Goal: Information Seeking & Learning: Learn about a topic

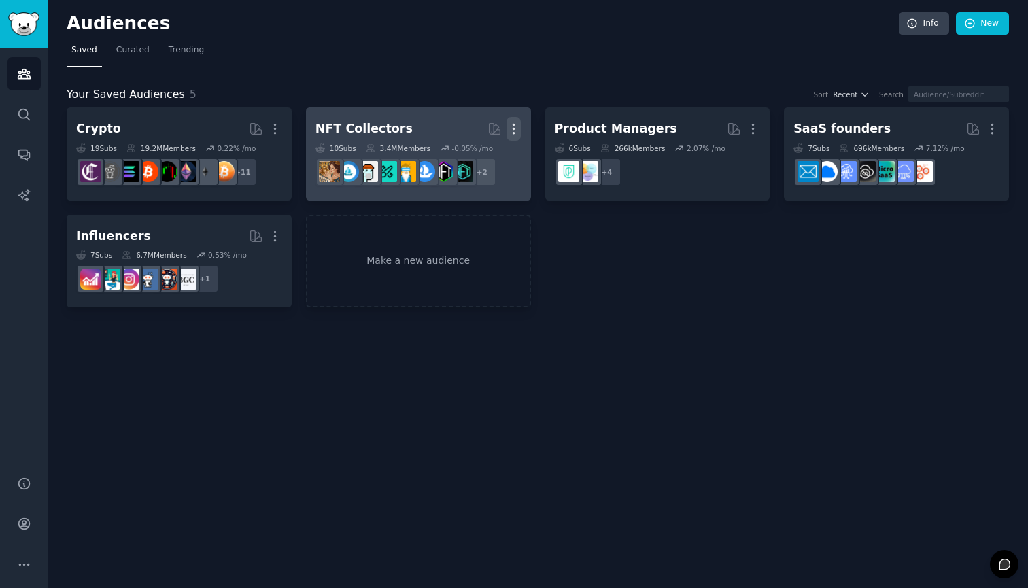
click at [513, 130] on icon "button" at bounding box center [514, 129] width 14 height 14
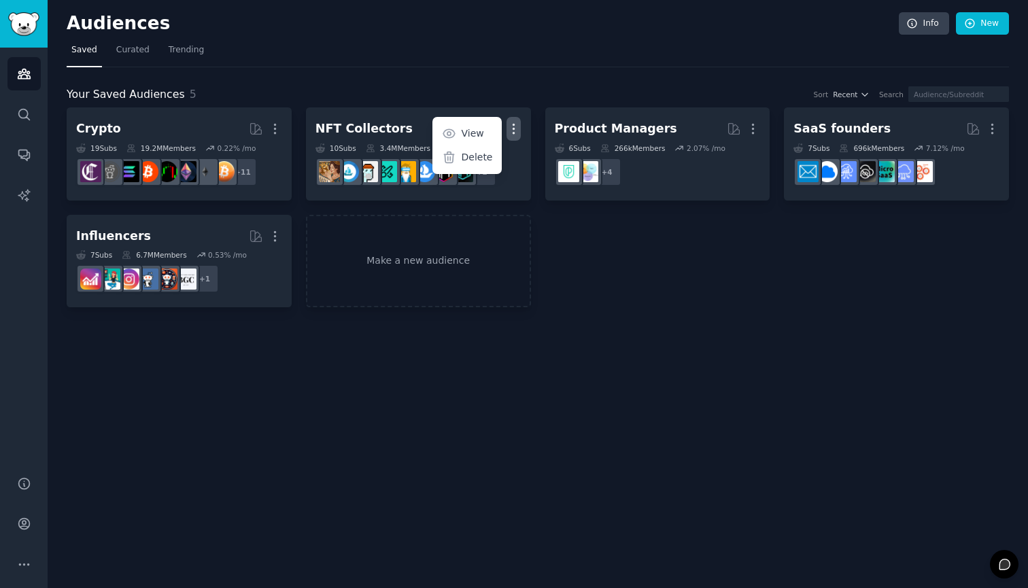
click at [527, 85] on div "Your Saved Audiences 5 Sort Recent Search Crypto More 19 Sub s 19.2M Members 0.…" at bounding box center [538, 187] width 942 height 241
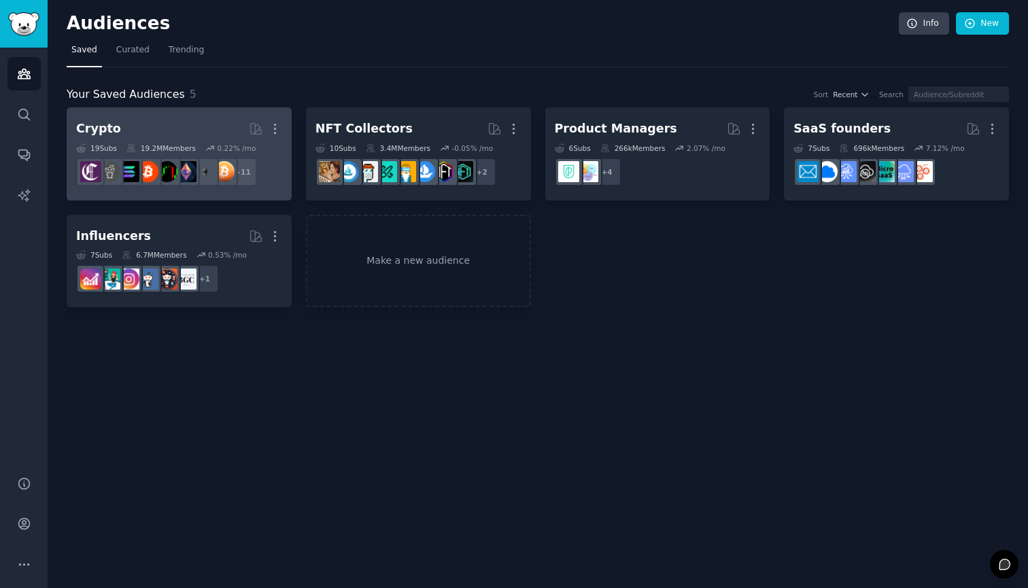
click at [126, 124] on h2 "Crypto More" at bounding box center [179, 129] width 206 height 24
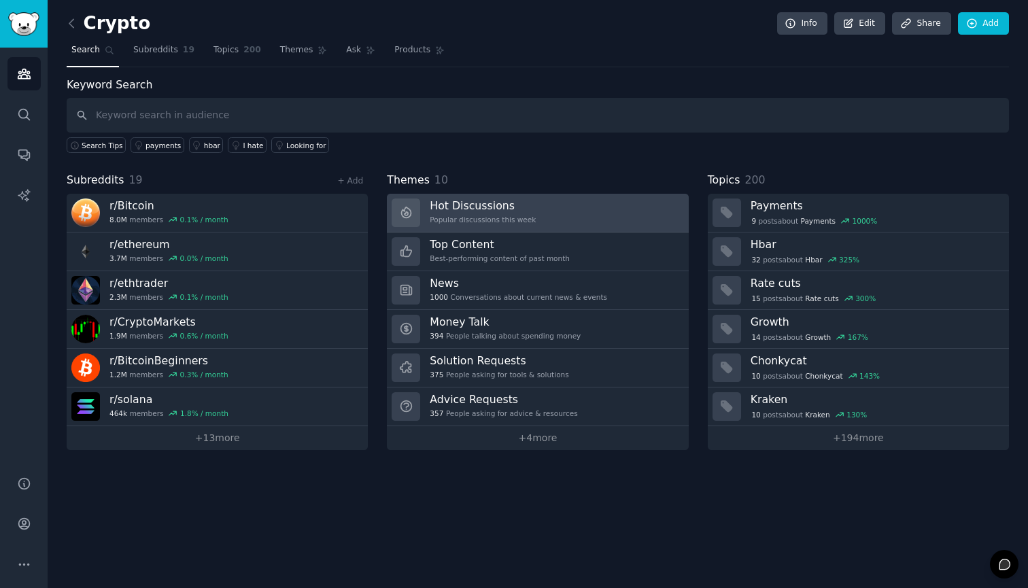
click at [491, 211] on h3 "Hot Discussions" at bounding box center [483, 206] width 106 height 14
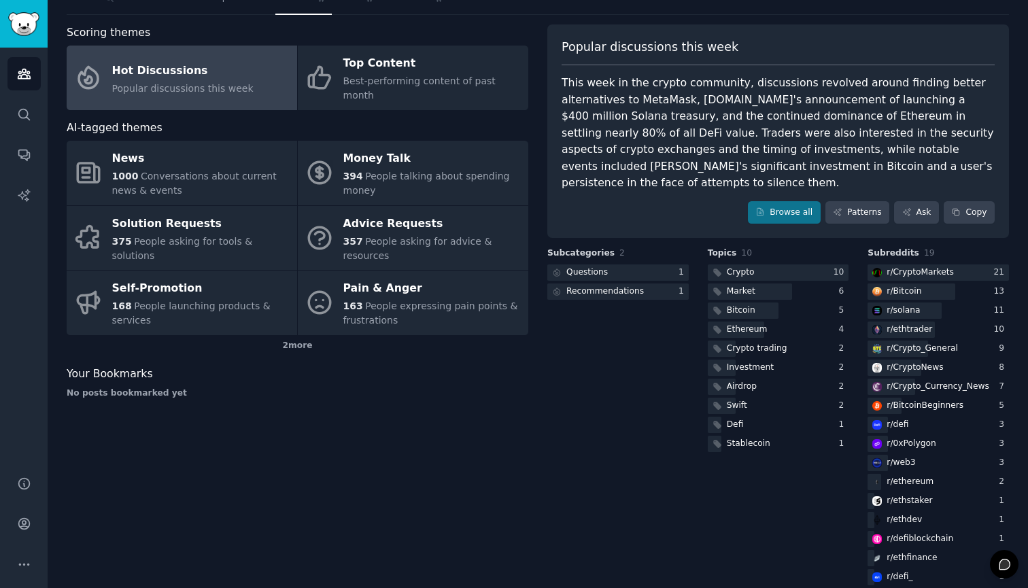
scroll to position [51, 0]
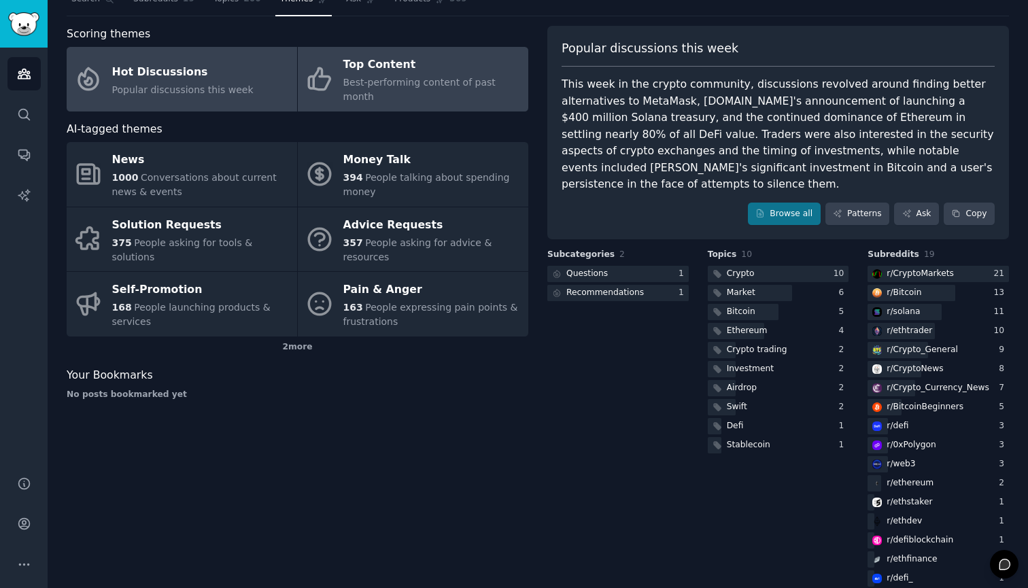
click at [468, 71] on div "Top Content" at bounding box center [432, 65] width 178 height 22
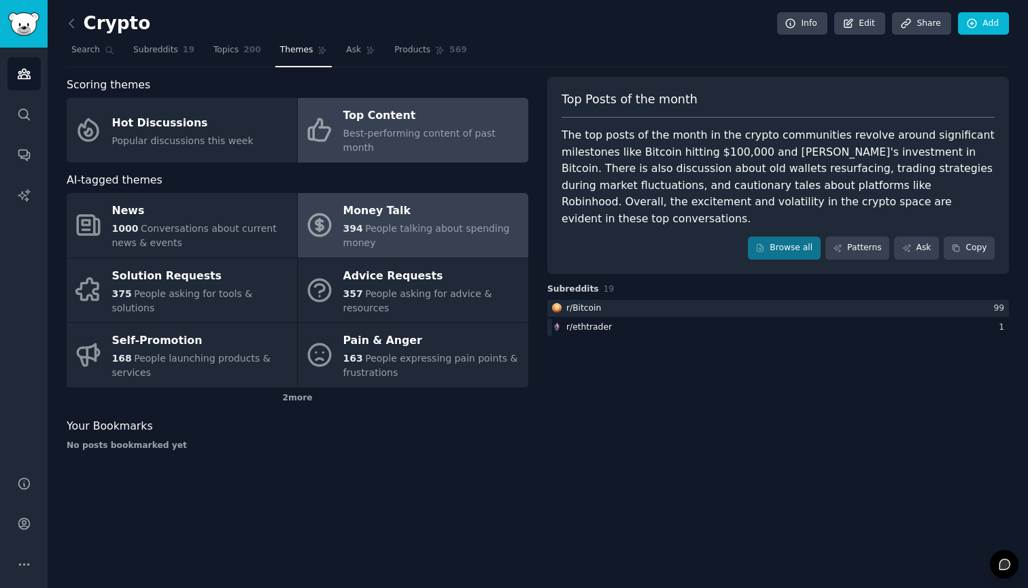
click at [424, 203] on div "Money Talk" at bounding box center [432, 212] width 178 height 22
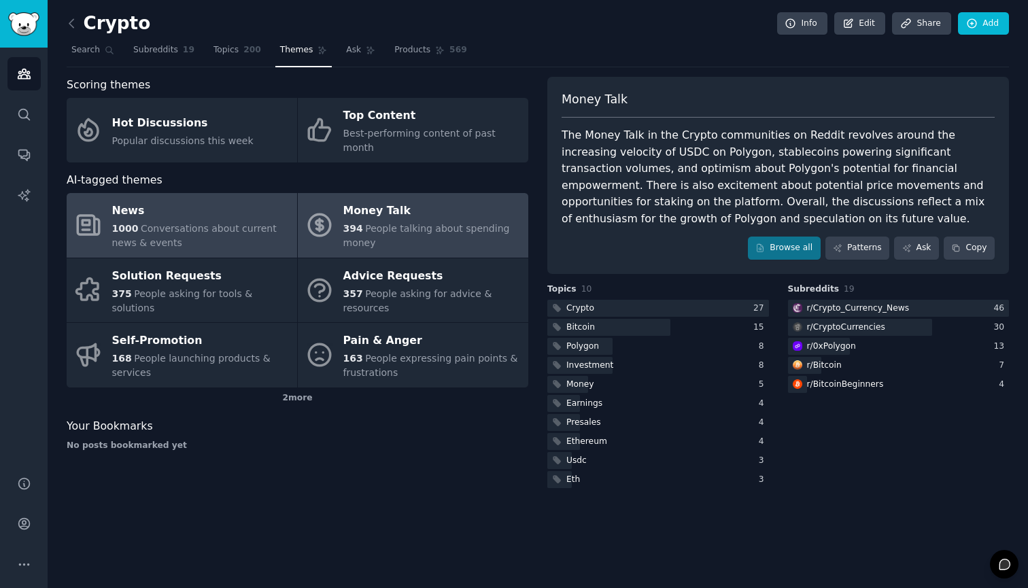
click at [208, 223] on span "Conversations about current news & events" at bounding box center [194, 235] width 165 height 25
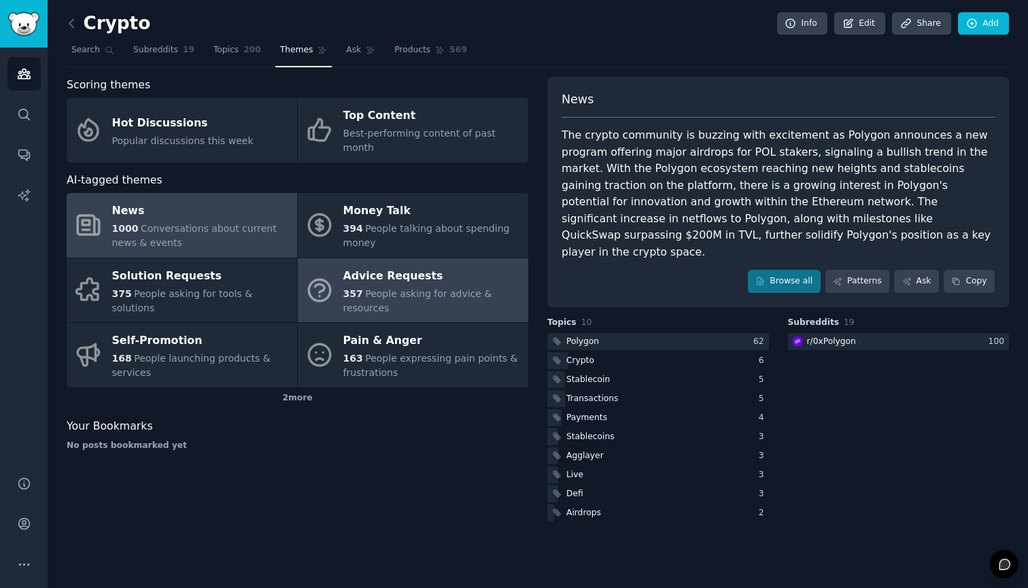
click at [425, 288] on div "357 People asking for advice & resources" at bounding box center [432, 301] width 178 height 29
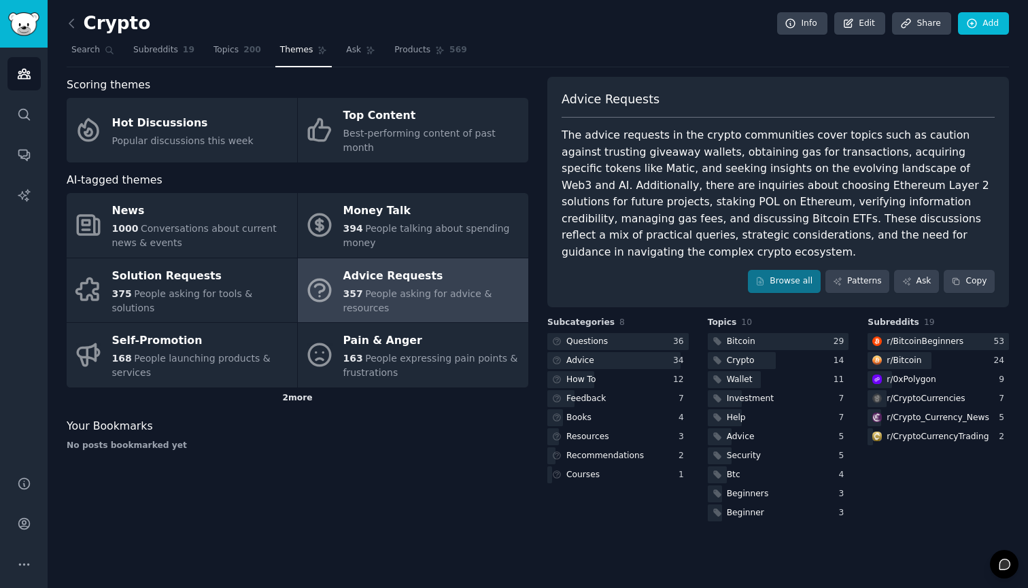
click at [303, 388] on div "2 more" at bounding box center [298, 399] width 462 height 22
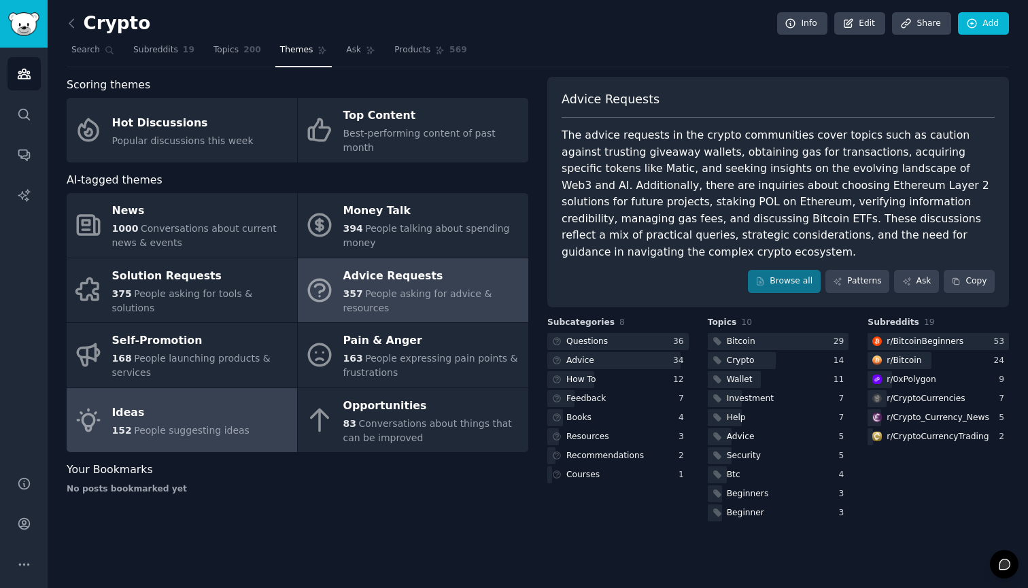
click at [238, 425] on span "People suggesting ideas" at bounding box center [192, 430] width 116 height 11
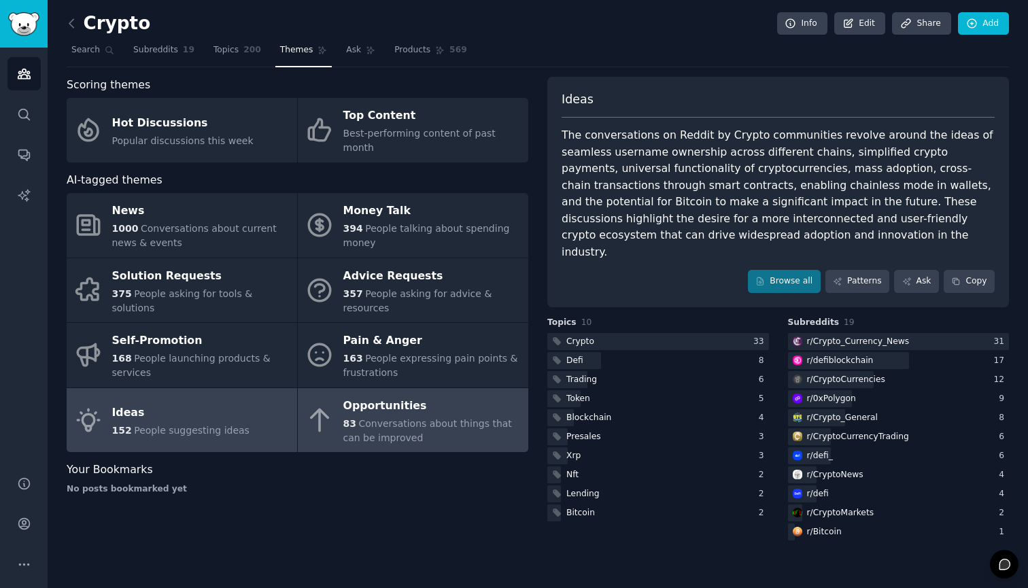
click at [424, 425] on div "83 Conversations about things that can be improved" at bounding box center [432, 431] width 178 height 29
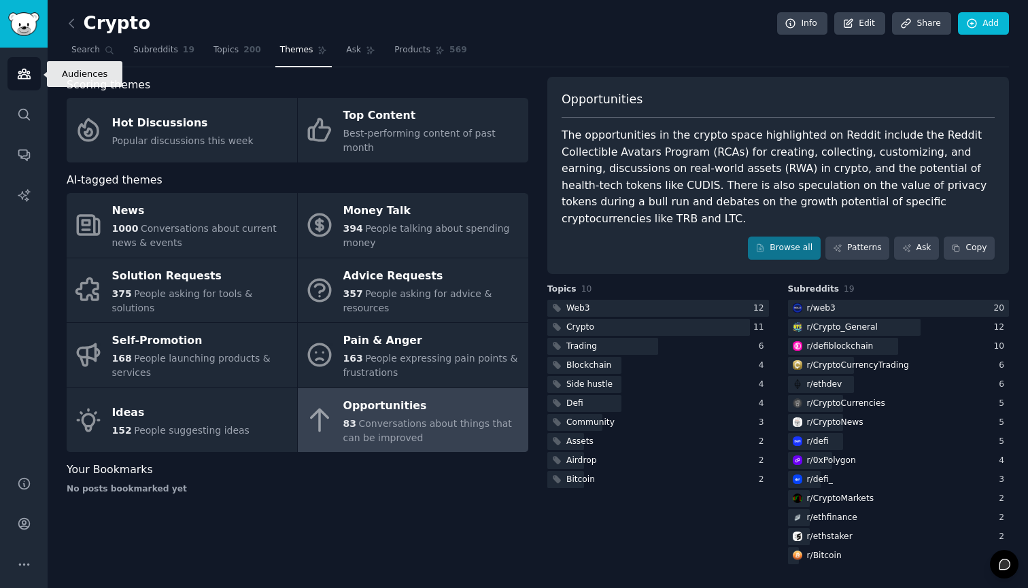
click at [24, 73] on icon "Sidebar" at bounding box center [24, 74] width 12 height 10
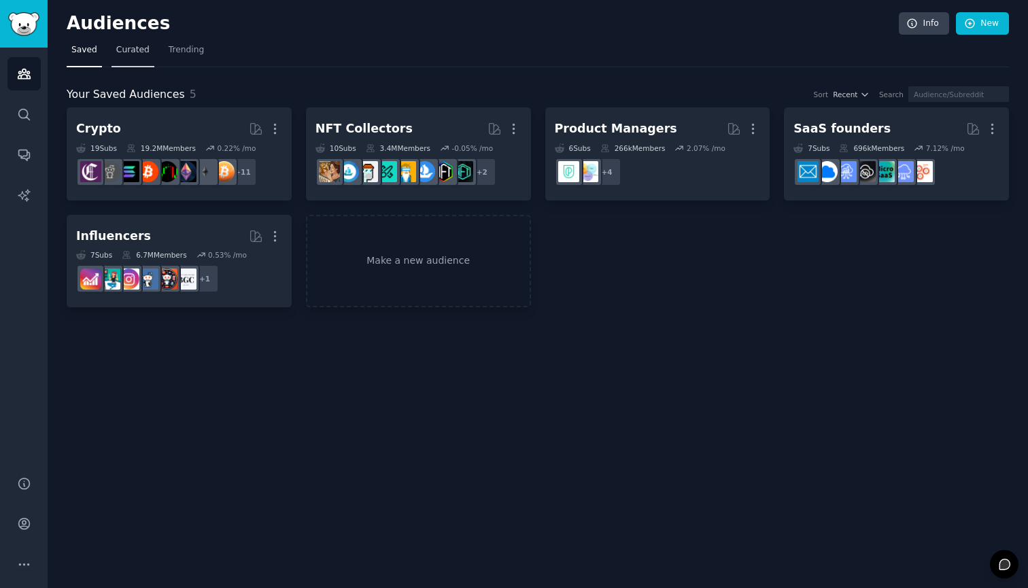
click at [124, 58] on link "Curated" at bounding box center [133, 53] width 43 height 28
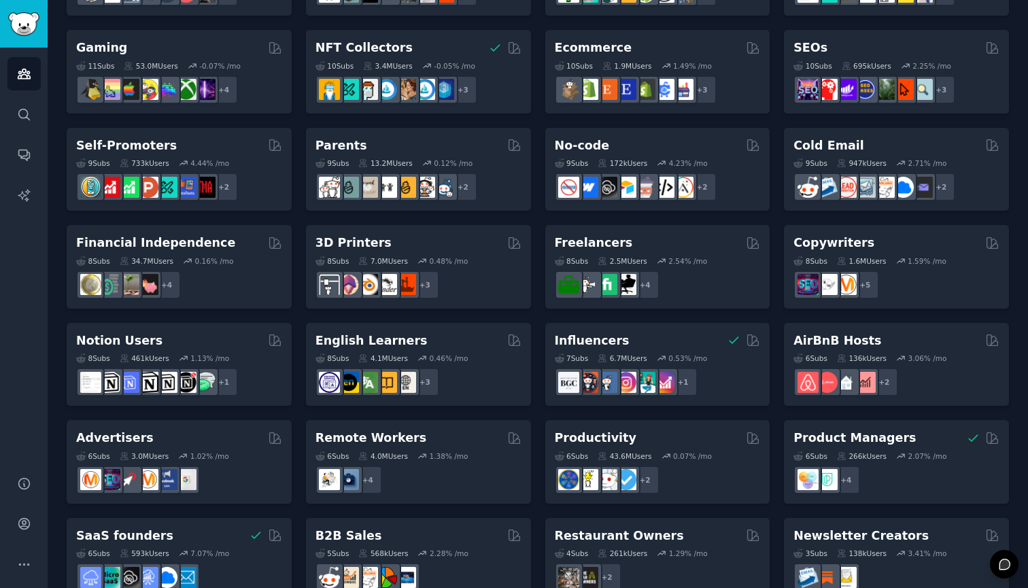
scroll to position [482, 0]
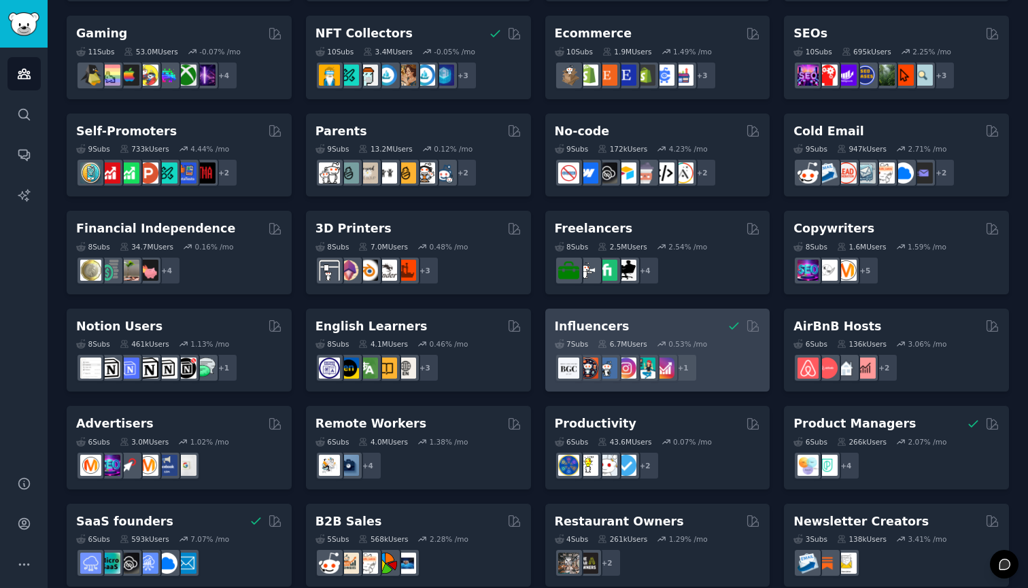
click at [602, 327] on h2 "Influencers" at bounding box center [592, 326] width 75 height 17
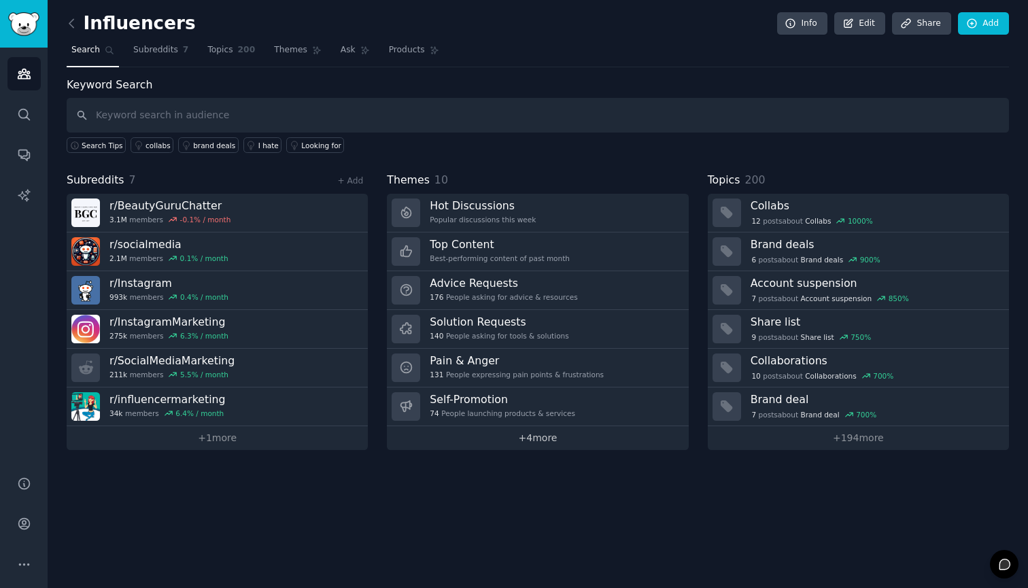
click at [545, 436] on link "+ 4 more" at bounding box center [537, 438] width 301 height 24
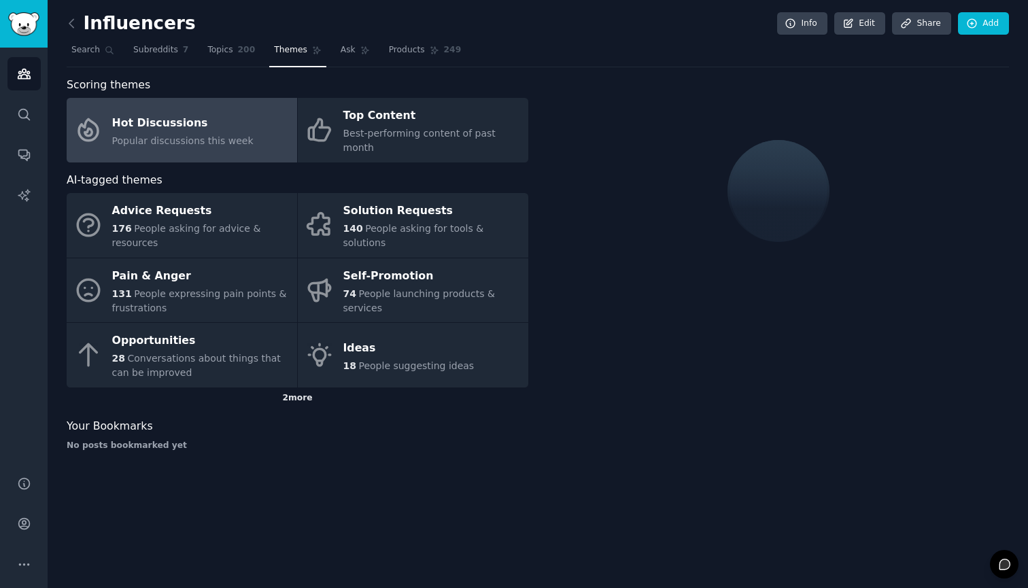
click at [302, 388] on div "2 more" at bounding box center [298, 399] width 462 height 22
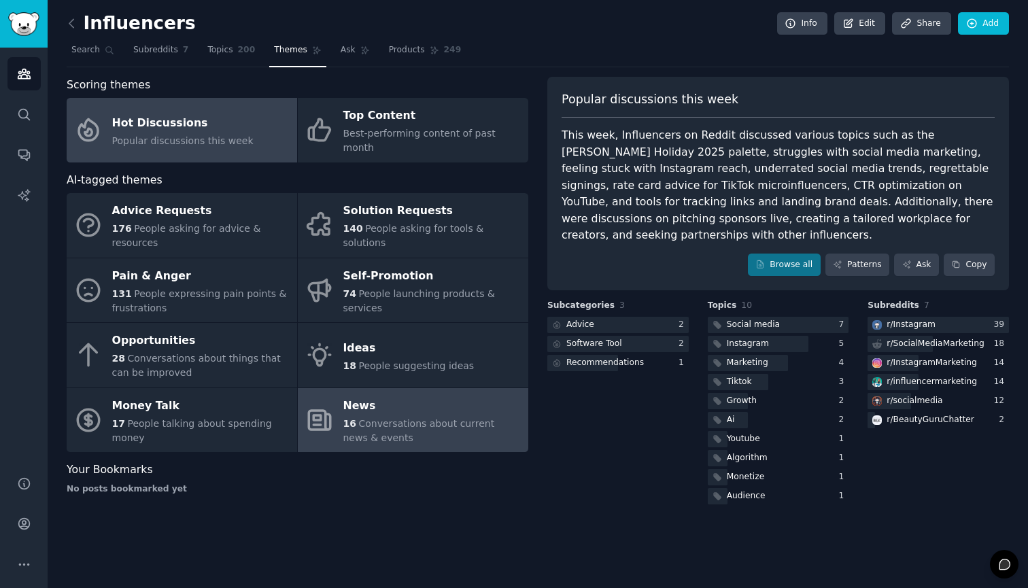
click at [420, 424] on div "16 Conversations about current news & events" at bounding box center [432, 431] width 178 height 29
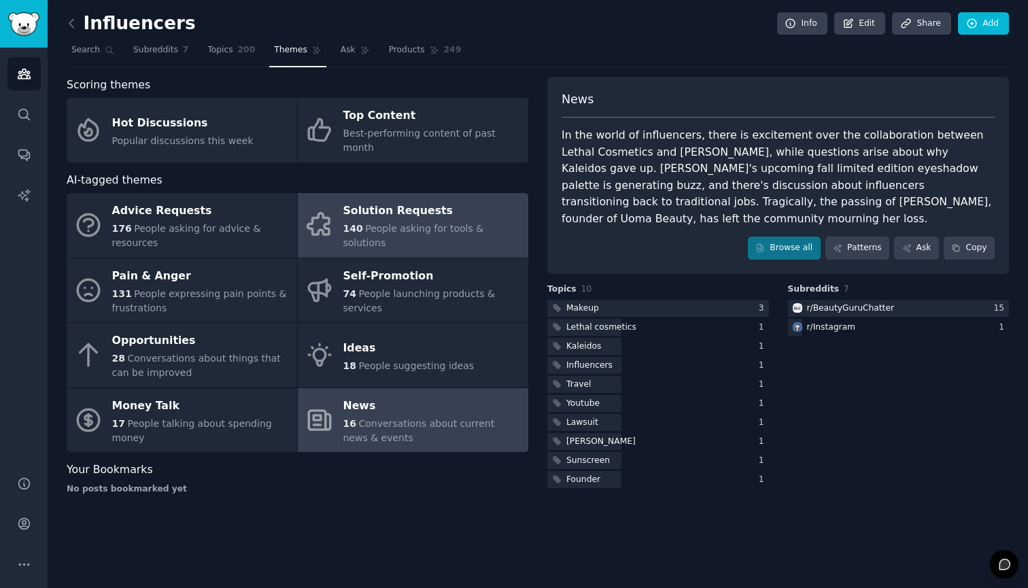
click at [456, 193] on link "Solution Requests 140 People asking for tools & solutions" at bounding box center [413, 225] width 231 height 65
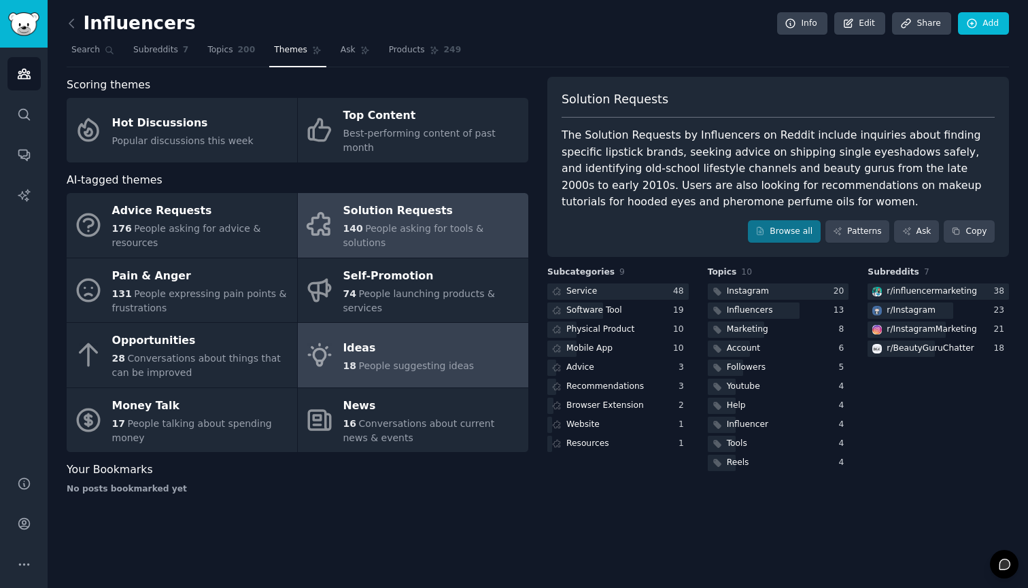
click at [430, 337] on div "Ideas" at bounding box center [408, 348] width 131 height 22
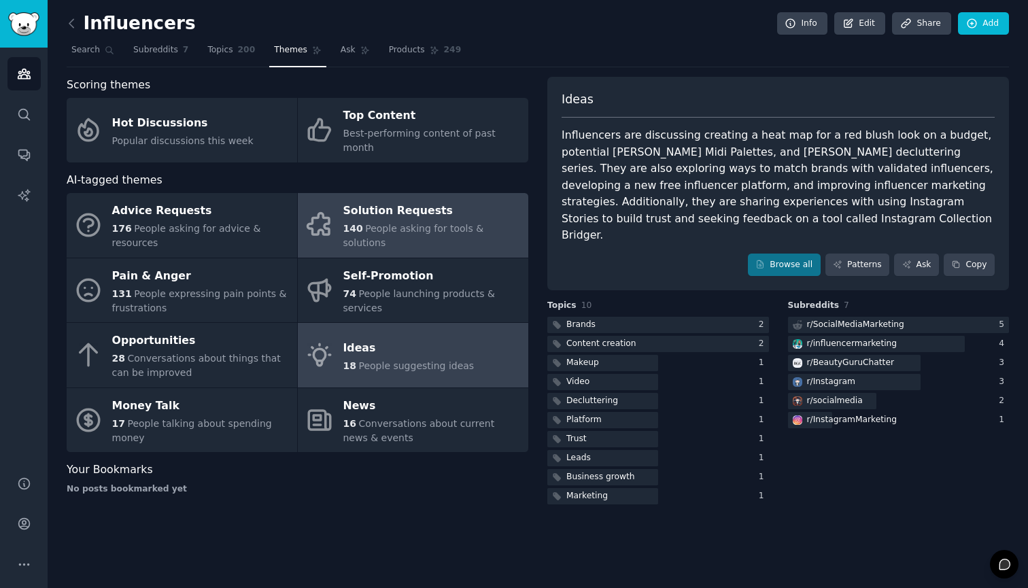
click at [512, 201] on div "Solution Requests" at bounding box center [432, 212] width 178 height 22
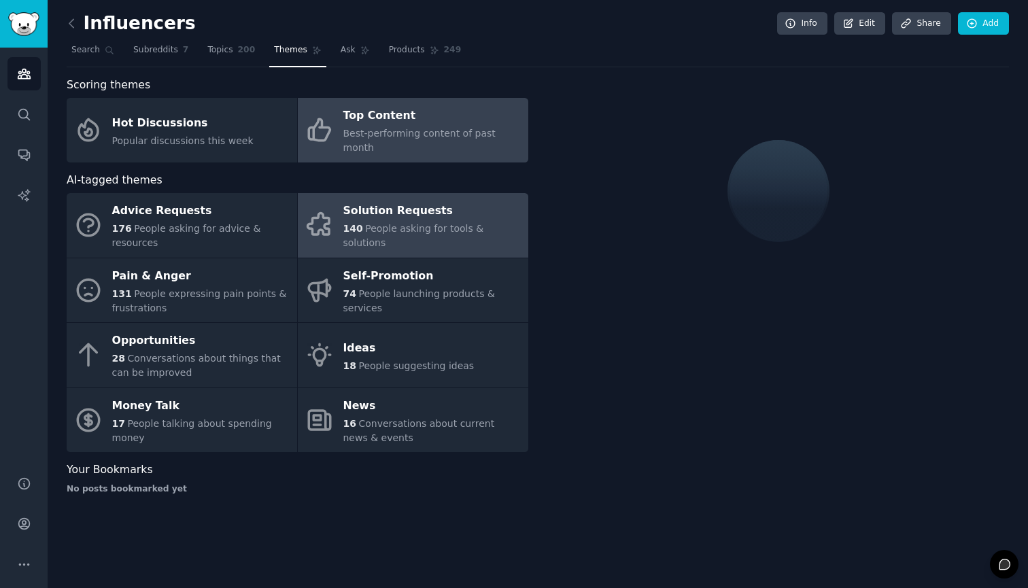
click at [454, 133] on span "Best-performing content of past month" at bounding box center [419, 140] width 152 height 25
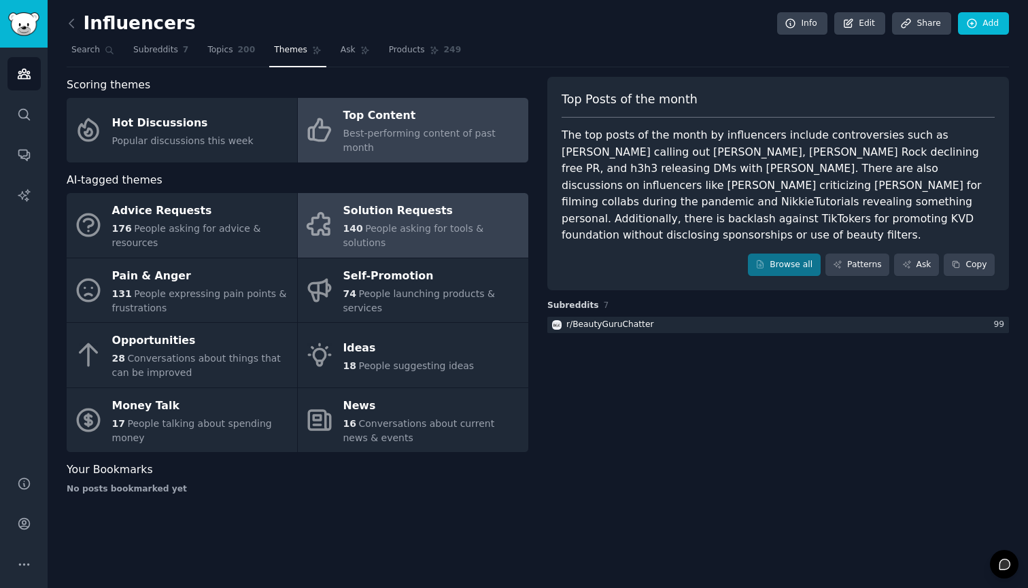
click at [439, 201] on div "Solution Requests" at bounding box center [432, 212] width 178 height 22
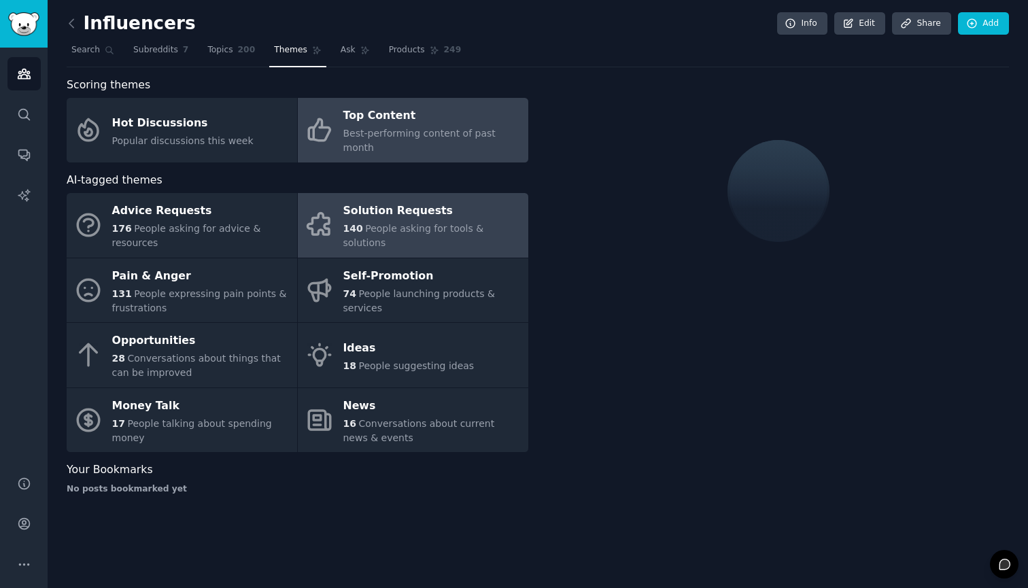
click at [427, 133] on span "Best-performing content of past month" at bounding box center [419, 140] width 152 height 25
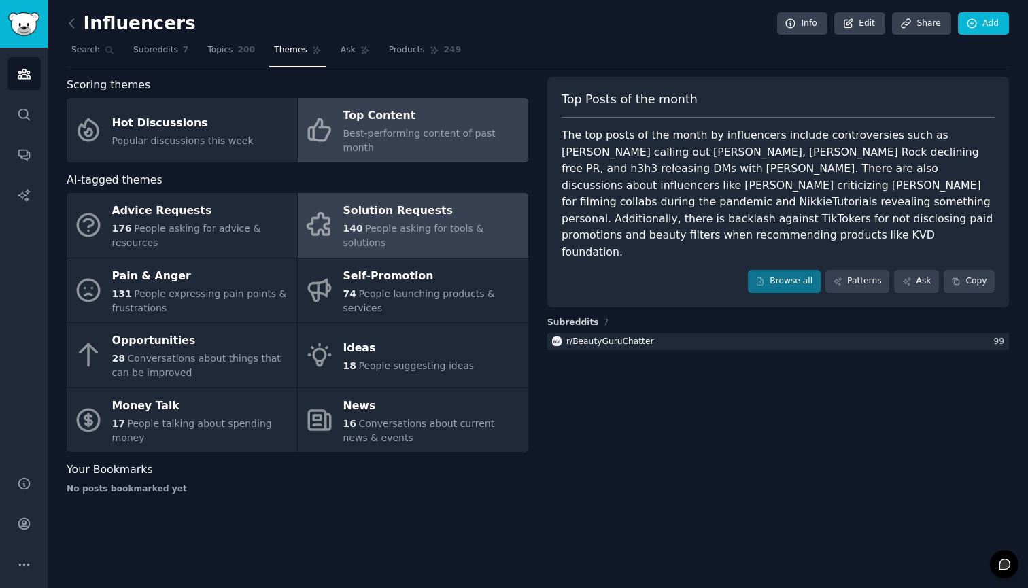
click at [479, 193] on link "Solution Requests 140 People asking for tools & solutions" at bounding box center [413, 225] width 231 height 65
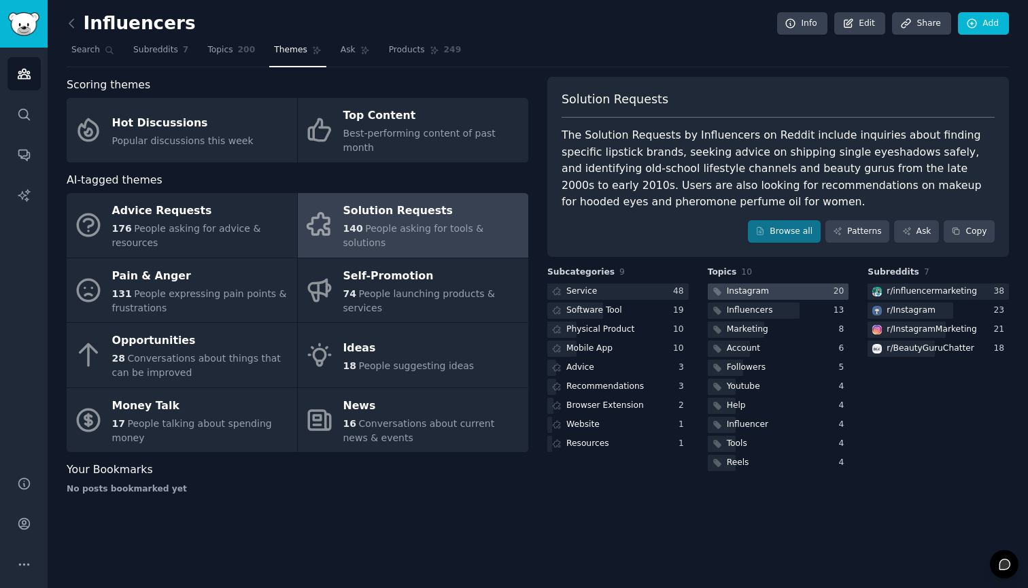
click at [764, 286] on div "Instagram" at bounding box center [748, 292] width 42 height 12
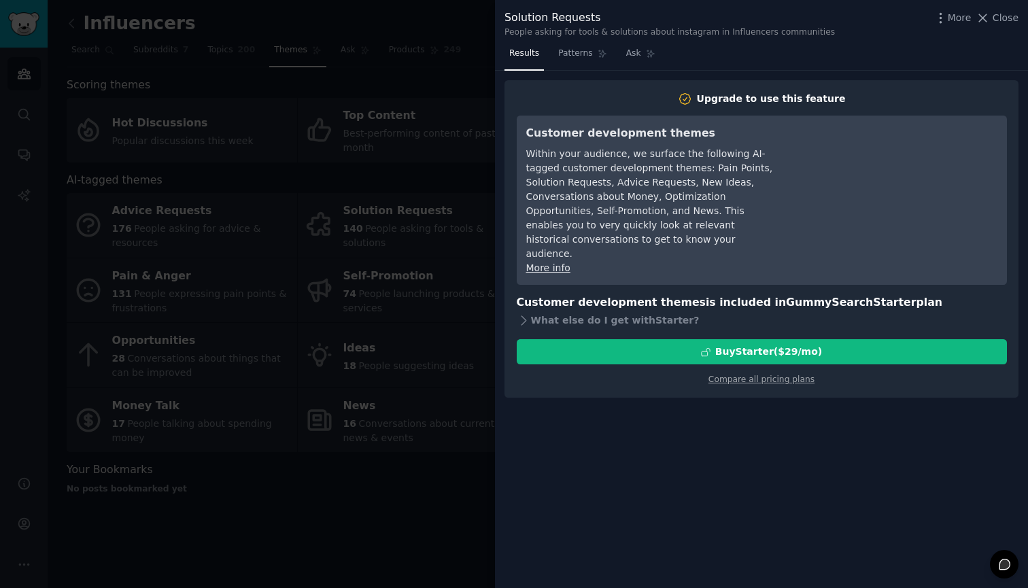
click at [426, 480] on div at bounding box center [514, 294] width 1028 height 588
